Goal: Task Accomplishment & Management: Use online tool/utility

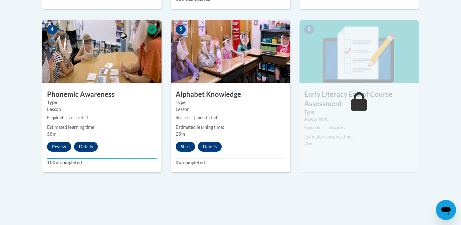
scroll to position [399, 0]
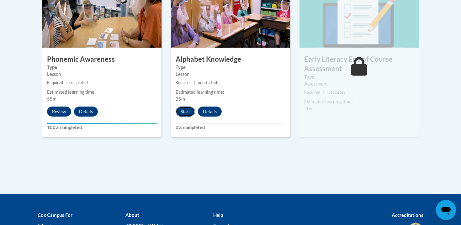
click at [183, 109] on button "Start" at bounding box center [185, 112] width 19 height 10
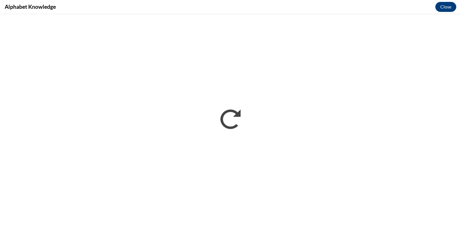
scroll to position [0, 0]
